Goal: Information Seeking & Learning: Learn about a topic

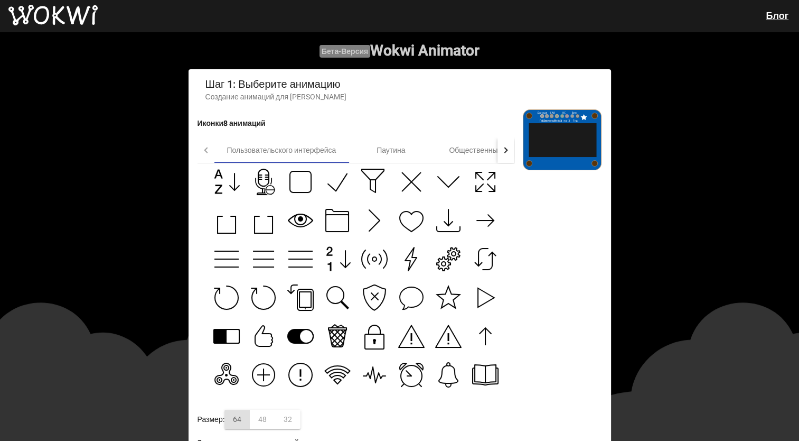
click at [266, 187] on icon at bounding box center [270, 189] width 12 height 12
click at [410, 195] on icon at bounding box center [411, 182] width 26 height 26
click at [346, 267] on icon at bounding box center [346, 258] width 0 height 16
drag, startPoint x: 465, startPoint y: 150, endPoint x: 454, endPoint y: 150, distance: 10.6
click at [454, 150] on font "Общественный" at bounding box center [475, 150] width 53 height 8
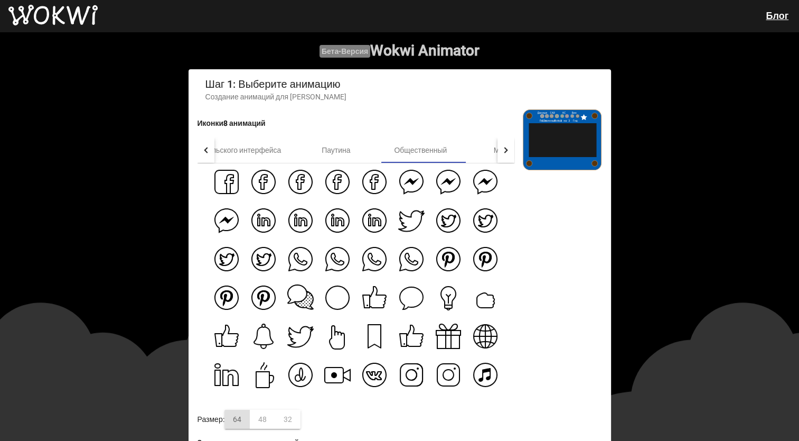
click at [667, 295] on wokwi-animator "Бета-версия Wokwi Animator Шаг 1: Выберите анимацию Создание анимаций для Ardui…" at bounding box center [399, 281] width 799 height 499
click at [357, 162] on div "Паутина" at bounding box center [336, 149] width 85 height 25
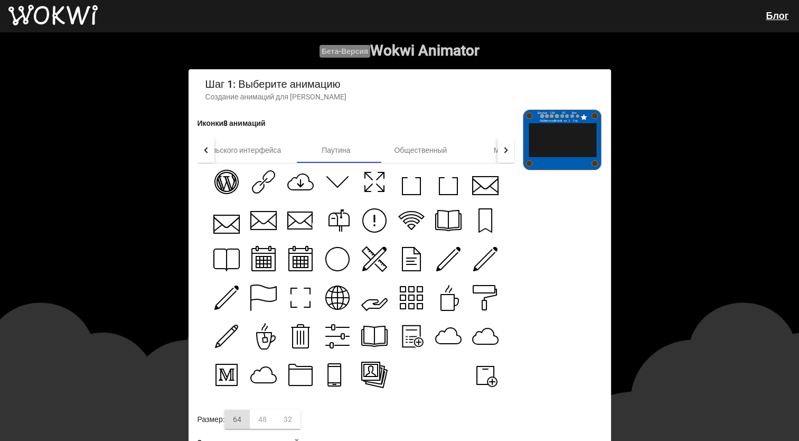
click at [340, 229] on icon at bounding box center [337, 220] width 26 height 26
type input "https://maxst.icons8.com/vue-static/landings/animated-icons/icons/mailbox/mailb…"
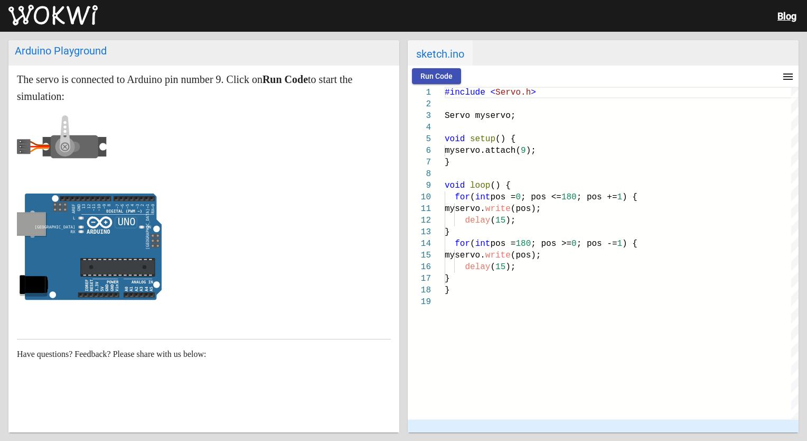
scroll to position [96, 0]
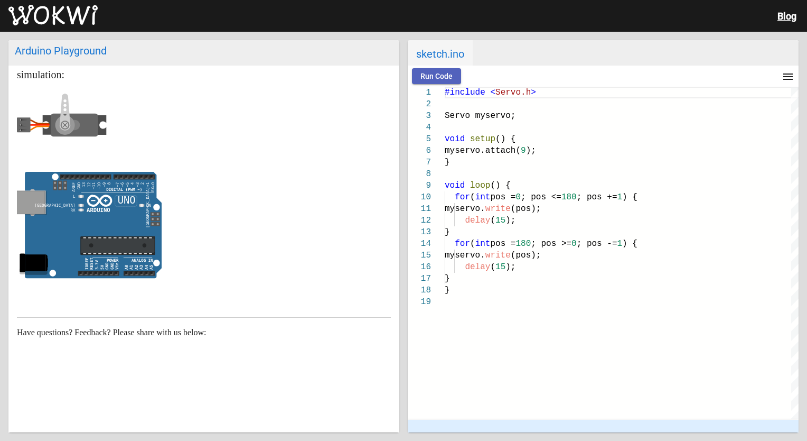
click at [440, 72] on span "Run Code" at bounding box center [437, 76] width 32 height 8
drag, startPoint x: 72, startPoint y: 107, endPoint x: 87, endPoint y: 113, distance: 15.9
click at [87, 113] on icon at bounding box center [62, 125] width 90 height 63
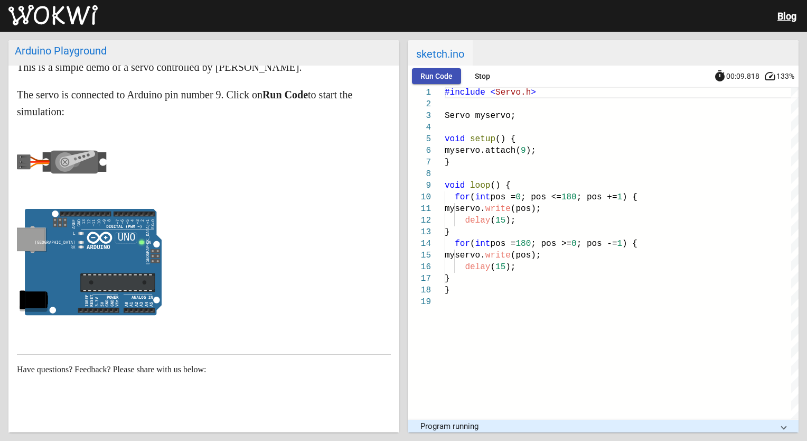
scroll to position [0, 0]
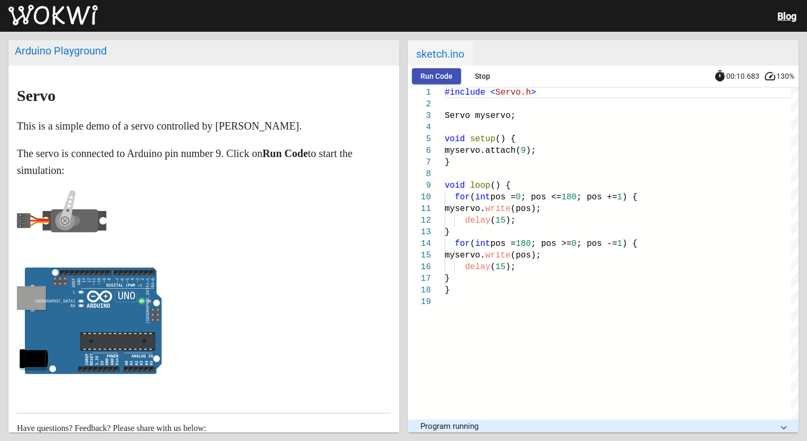
drag, startPoint x: 84, startPoint y: 128, endPoint x: 70, endPoint y: 100, distance: 31.4
click at [70, 100] on markdown "Servo This is a simple demo of a servo controlled by [PERSON_NAME]. The servo i…" at bounding box center [204, 233] width 374 height 292
click at [257, 295] on p at bounding box center [204, 322] width 374 height 111
click at [488, 72] on span "Stop" at bounding box center [482, 76] width 15 height 8
click at [452, 73] on button "Run Code" at bounding box center [436, 76] width 49 height 16
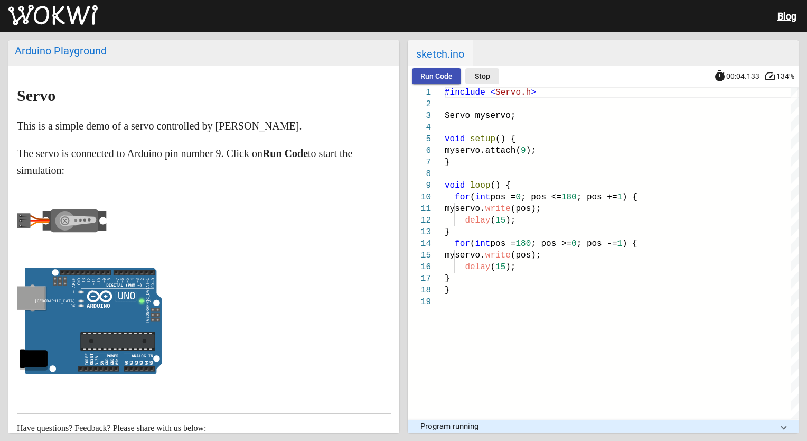
click at [479, 75] on span "Stop" at bounding box center [482, 76] width 15 height 8
click at [451, 75] on span "Run Code" at bounding box center [437, 76] width 32 height 8
click at [490, 72] on button "Stop" at bounding box center [482, 76] width 34 height 16
drag, startPoint x: 437, startPoint y: 68, endPoint x: 460, endPoint y: 71, distance: 22.9
click at [437, 68] on button "Run Code" at bounding box center [436, 76] width 49 height 16
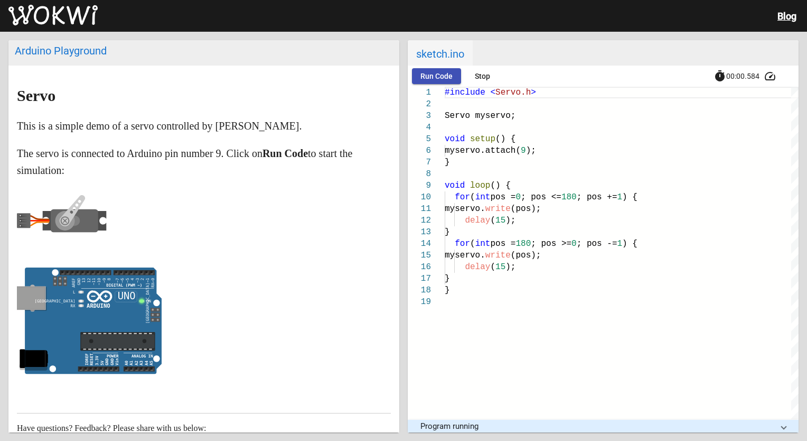
click at [475, 77] on span "Stop" at bounding box center [482, 76] width 15 height 8
click at [444, 69] on button "Run Code" at bounding box center [436, 76] width 49 height 16
click at [475, 73] on span "Stop" at bounding box center [482, 76] width 15 height 8
click at [431, 72] on span "Run Code" at bounding box center [437, 76] width 32 height 8
click at [477, 76] on span "Stop" at bounding box center [482, 76] width 15 height 8
